Goal: Check status: Check status

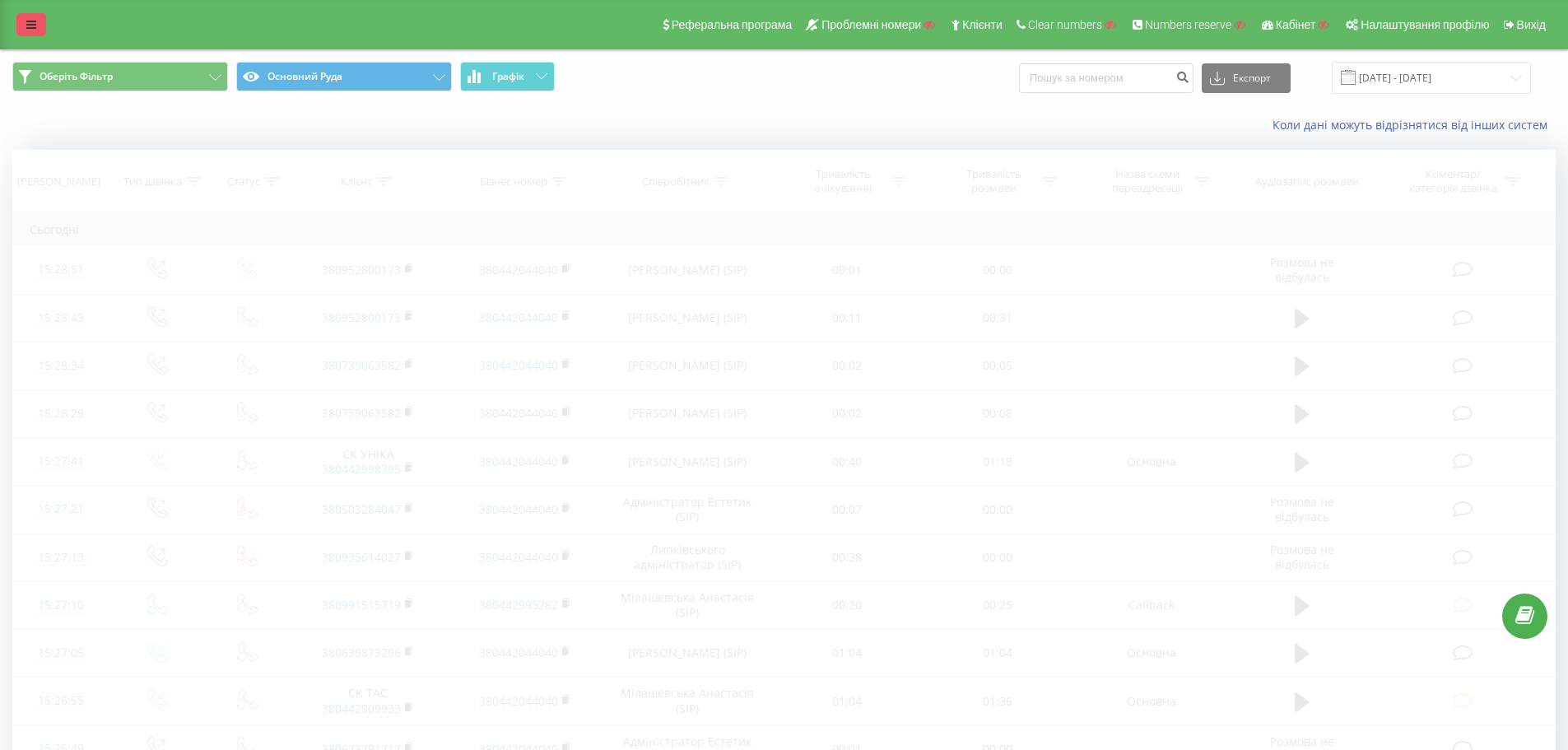
click at [23, 27] on link at bounding box center [32, 25] width 30 height 23
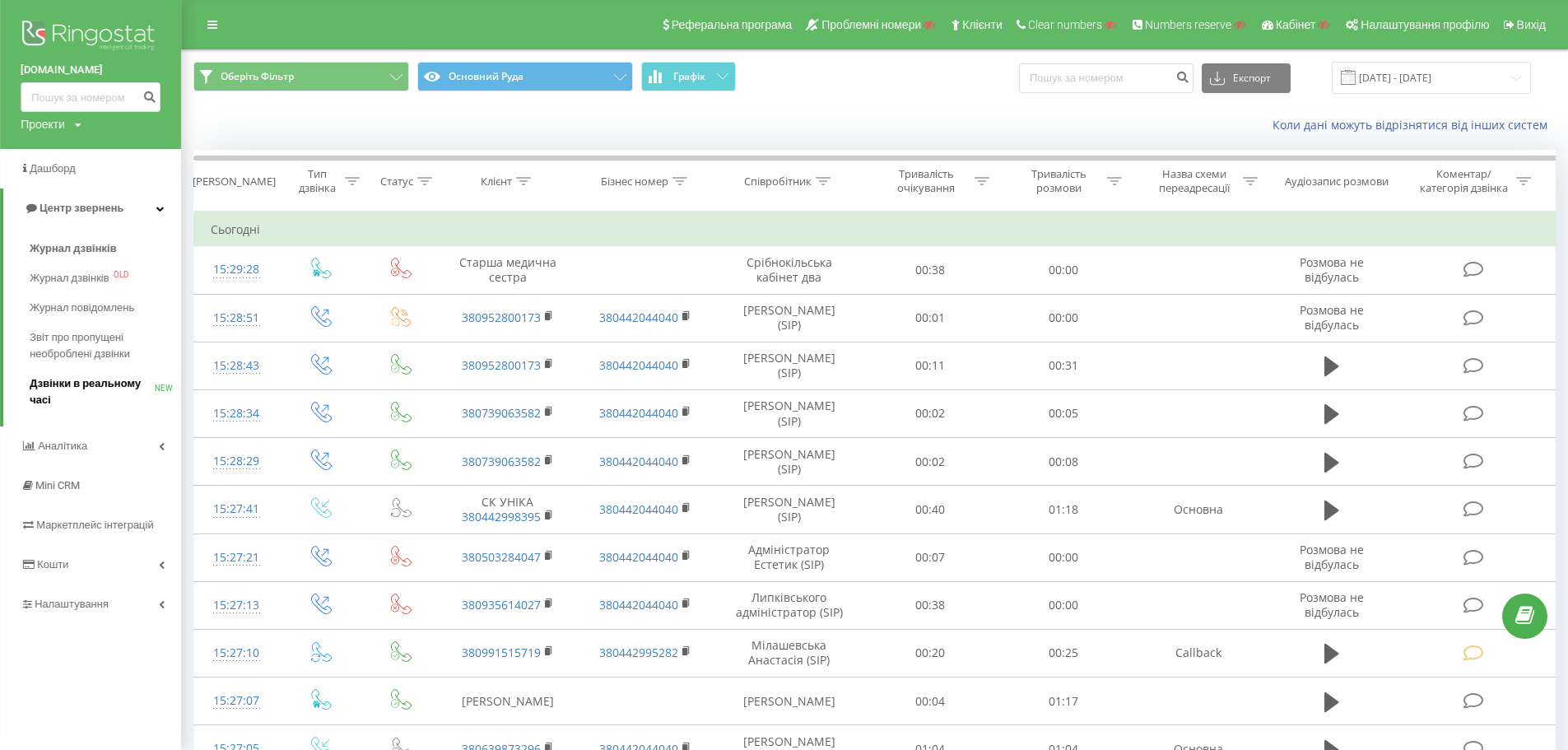
click at [84, 378] on span "Дзвінки в реальному часі" at bounding box center [92, 392] width 125 height 33
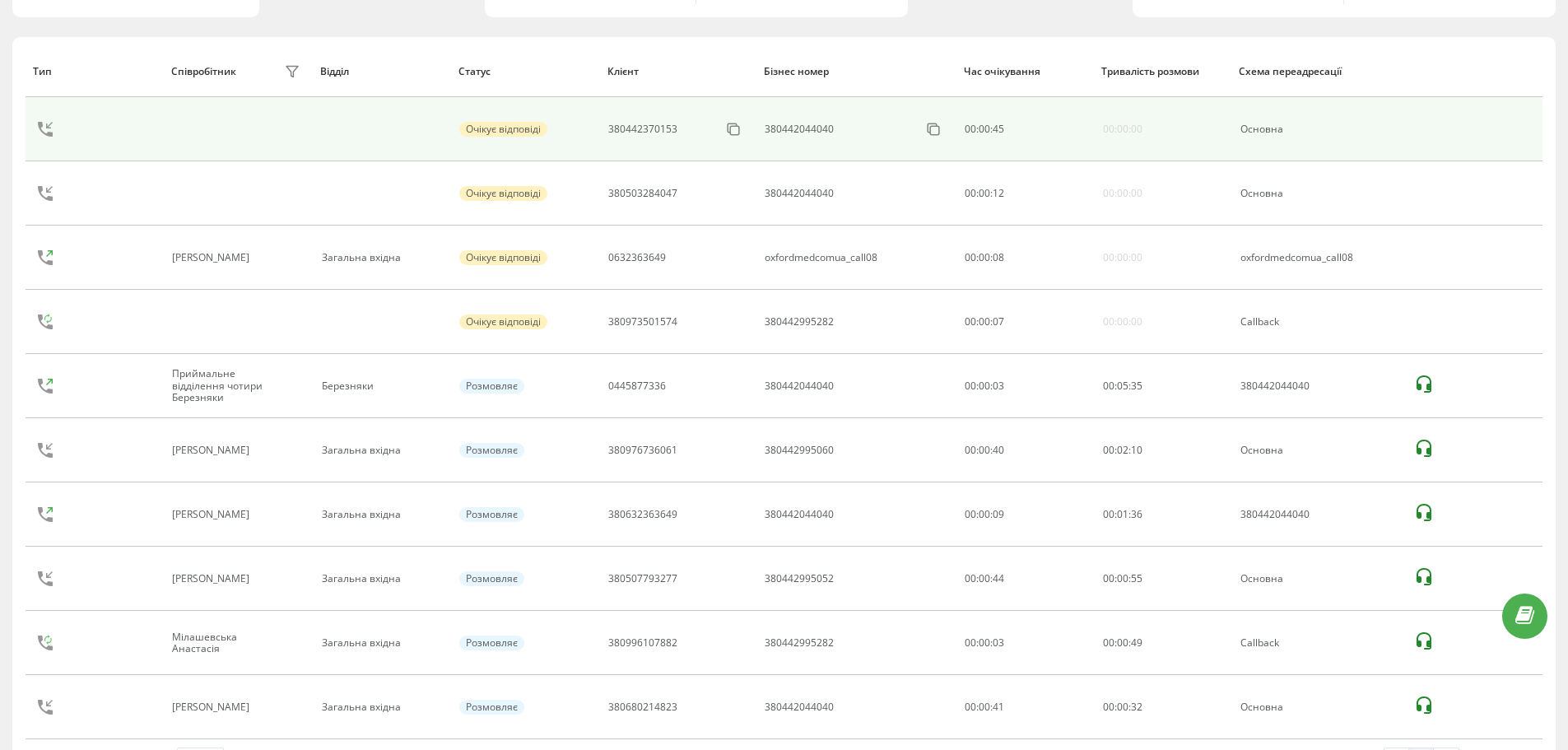
scroll to position [216, 0]
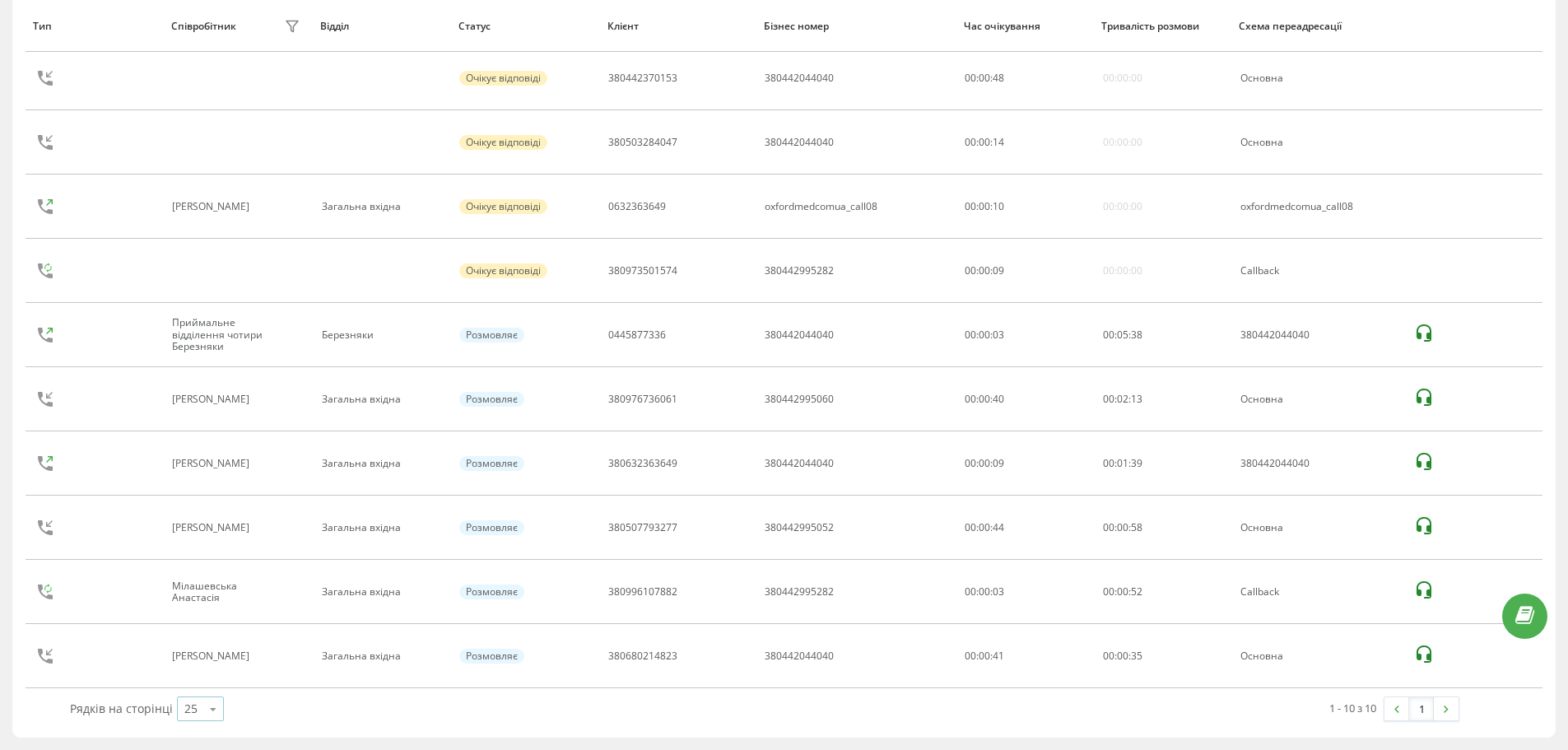
click at [202, 708] on icon at bounding box center [213, 708] width 25 height 32
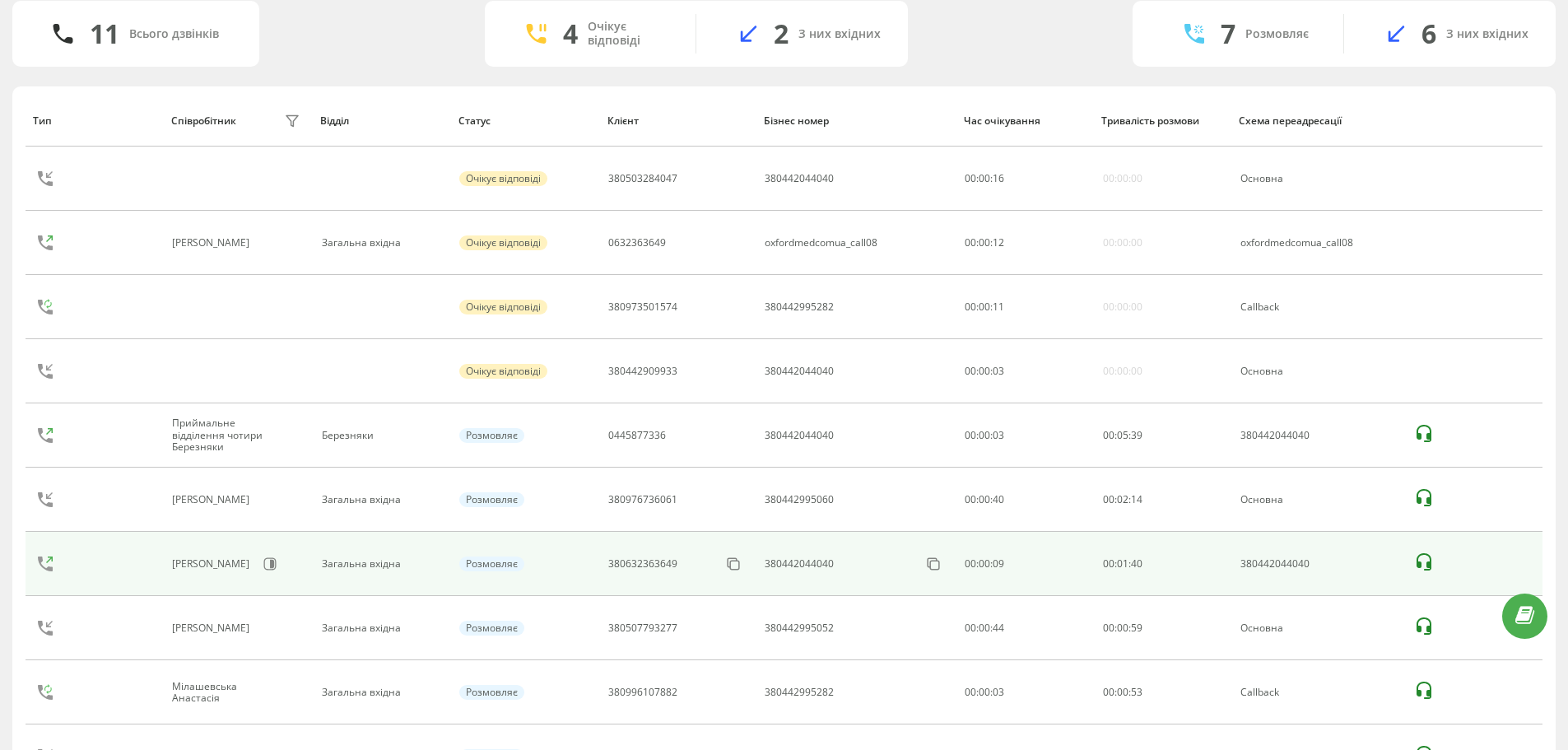
scroll to position [0, 0]
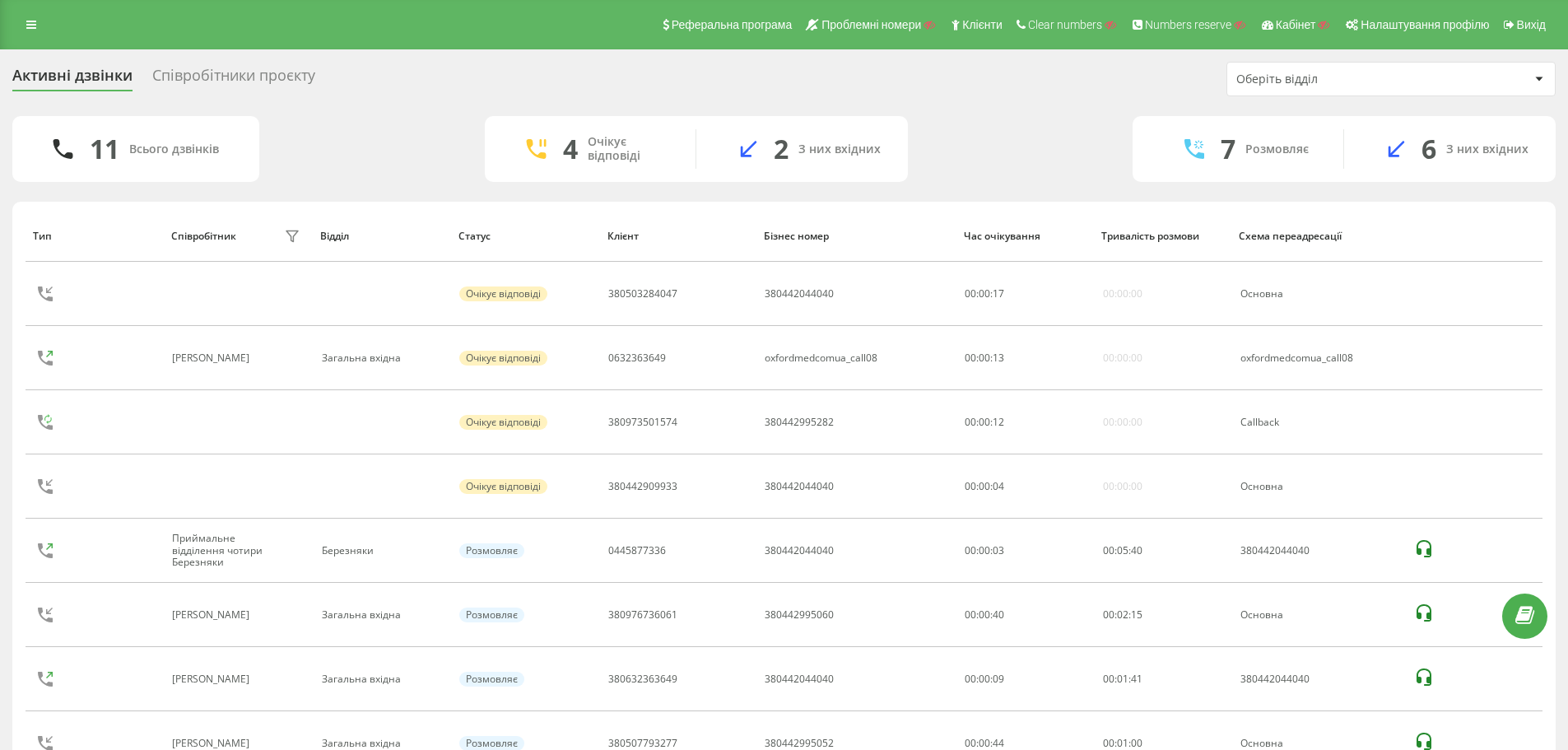
click at [1013, 94] on div "Активні дзвінки Співробітники проєкту Оберіть відділ" at bounding box center [784, 79] width 1544 height 35
